Goal: Task Accomplishment & Management: Manage account settings

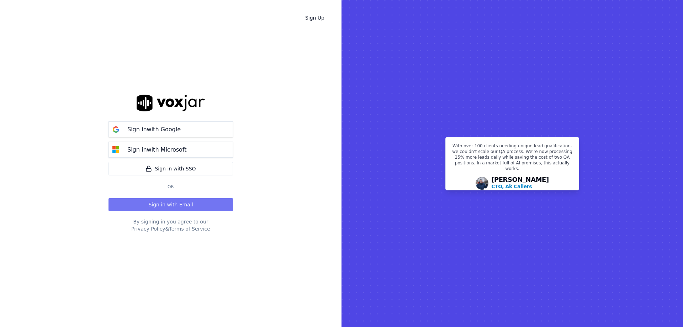
click at [172, 208] on button "Sign in with Email" at bounding box center [171, 204] width 125 height 13
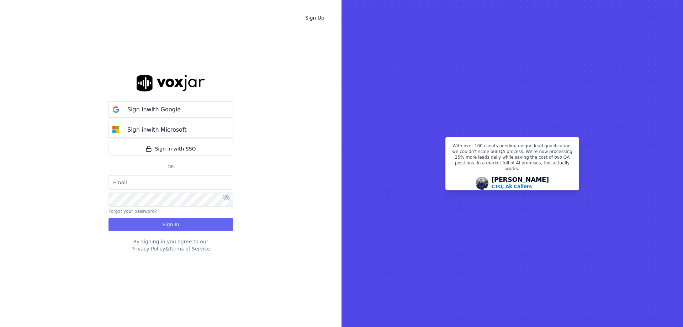
type input "[PERSON_NAME][EMAIL_ADDRESS][DOMAIN_NAME]"
click at [147, 181] on input "[PERSON_NAME][EMAIL_ADDRESS][DOMAIN_NAME]" at bounding box center [171, 182] width 125 height 14
click at [274, 174] on div "Sign Up Sign in with Google Sign in with Microsoft Sign in with SSO Or [PERSON_…" at bounding box center [171, 163] width 342 height 327
click at [160, 219] on button "Sign In" at bounding box center [171, 224] width 125 height 13
